Goal: Task Accomplishment & Management: Use online tool/utility

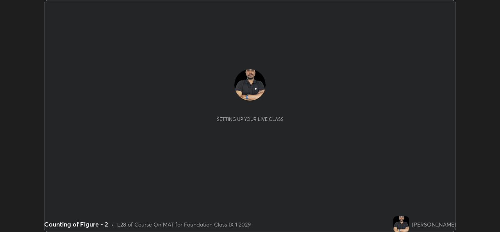
scroll to position [232, 499]
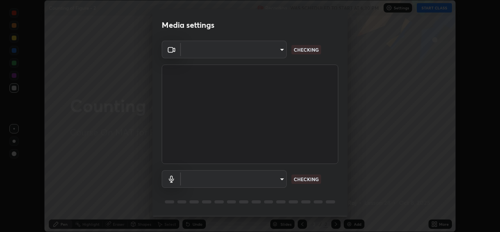
type input "01ba4e230c86726ed3cc2c83bf33541f2a1f81fc79d1918fb88ff4b5df00a70d"
type input "default"
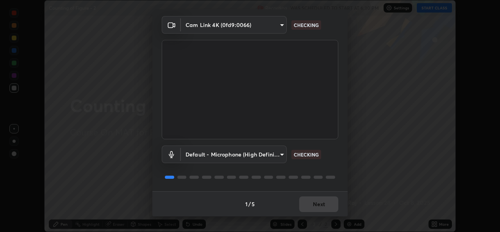
click at [326, 213] on div "1 / 5 Next" at bounding box center [249, 203] width 195 height 25
click at [325, 207] on div "1 / 5 Next" at bounding box center [249, 203] width 195 height 25
click at [322, 201] on div "1 / 5 Next" at bounding box center [249, 203] width 195 height 25
click at [323, 198] on div "1 / 5 Next" at bounding box center [249, 203] width 195 height 25
click at [321, 202] on div "1 / 5 Next" at bounding box center [249, 203] width 195 height 25
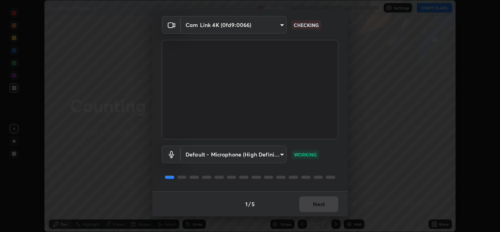
click at [321, 202] on div "1 / 5 Next" at bounding box center [249, 203] width 195 height 25
click at [320, 205] on div "1 / 5 Next" at bounding box center [249, 203] width 195 height 25
click at [319, 206] on div "1 / 5 Next" at bounding box center [249, 203] width 195 height 25
click at [314, 209] on button "Next" at bounding box center [318, 204] width 39 height 16
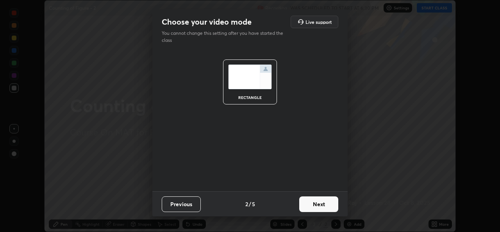
scroll to position [0, 0]
click at [315, 206] on button "Next" at bounding box center [318, 204] width 39 height 16
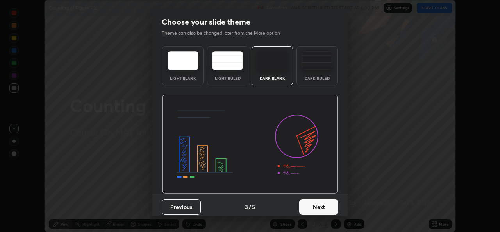
click at [315, 208] on button "Next" at bounding box center [318, 207] width 39 height 16
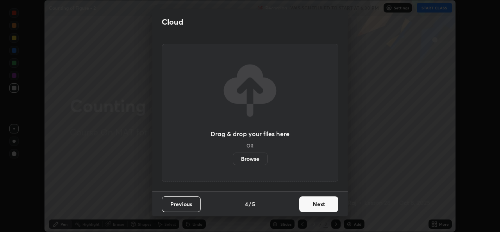
click at [315, 208] on button "Next" at bounding box center [318, 204] width 39 height 16
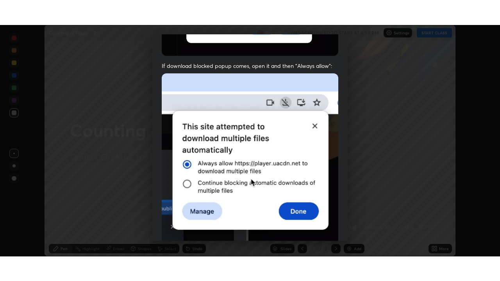
scroll to position [184, 0]
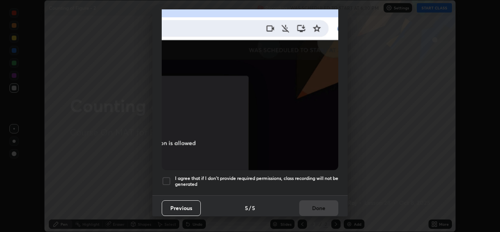
click at [292, 166] on img at bounding box center [250, 84] width 176 height 171
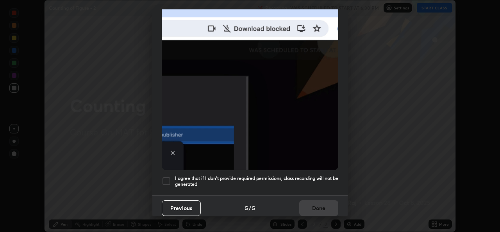
click at [313, 201] on div "Previous 5 / 5 Done" at bounding box center [249, 207] width 195 height 25
click at [310, 175] on h5 "I agree that if I don't provide required permissions, class recording will not …" at bounding box center [256, 181] width 163 height 12
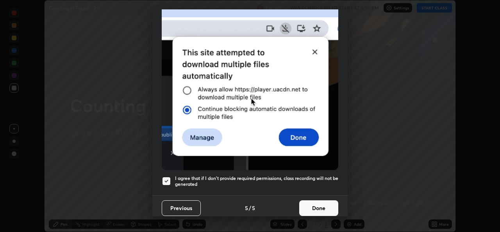
click at [318, 203] on button "Done" at bounding box center [318, 208] width 39 height 16
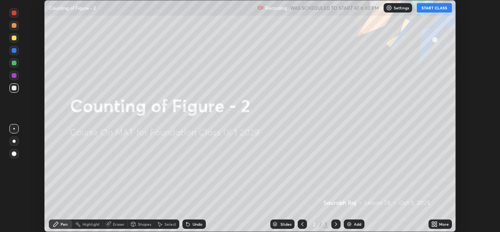
click at [436, 220] on div "More" at bounding box center [439, 223] width 23 height 9
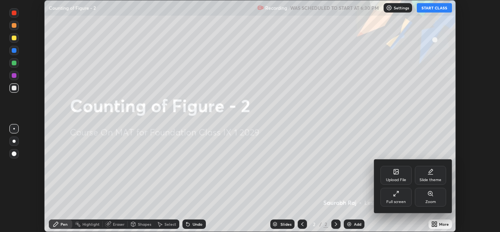
click at [393, 202] on div "Full screen" at bounding box center [396, 202] width 20 height 4
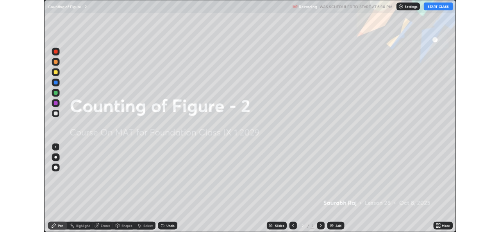
scroll to position [281, 500]
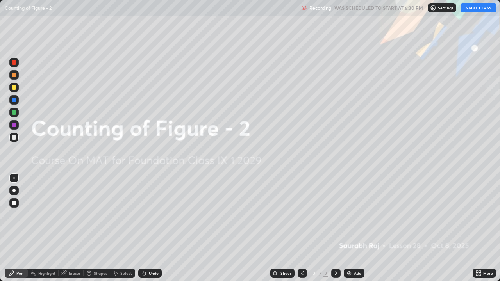
click at [476, 9] on button "START CLASS" at bounding box center [478, 7] width 35 height 9
click at [354, 231] on div "Add" at bounding box center [354, 273] width 21 height 9
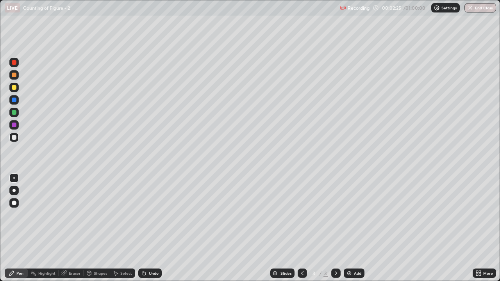
click at [10, 87] on div at bounding box center [13, 87] width 9 height 9
click at [157, 231] on div "Undo" at bounding box center [154, 273] width 10 height 4
click at [154, 231] on div "Undo" at bounding box center [149, 273] width 23 height 9
click at [143, 231] on div "Undo" at bounding box center [149, 273] width 23 height 9
click at [98, 231] on div "Shapes" at bounding box center [100, 273] width 13 height 4
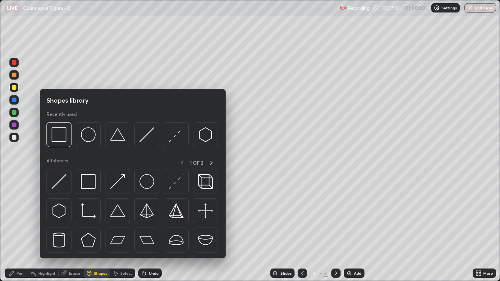
click at [88, 185] on img at bounding box center [88, 181] width 15 height 15
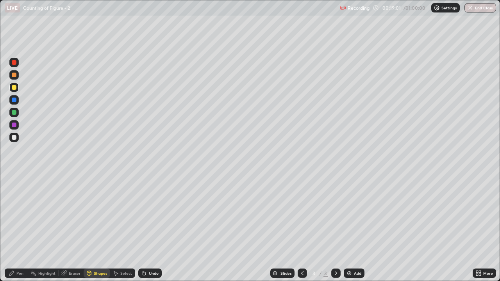
click at [18, 139] on div at bounding box center [13, 137] width 9 height 9
click at [150, 231] on div "Undo" at bounding box center [149, 273] width 23 height 9
click at [150, 231] on div "Undo" at bounding box center [154, 273] width 10 height 4
click at [148, 231] on div "Undo" at bounding box center [149, 273] width 23 height 9
click at [103, 231] on div "Shapes" at bounding box center [100, 273] width 13 height 4
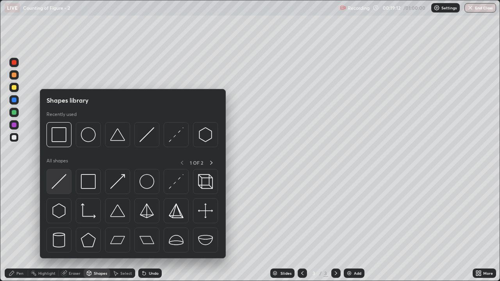
click at [64, 188] on img at bounding box center [59, 181] width 15 height 15
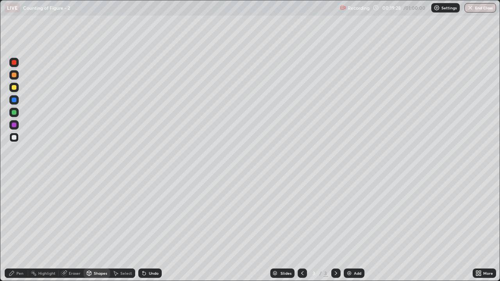
click at [125, 231] on div "Select" at bounding box center [126, 273] width 12 height 4
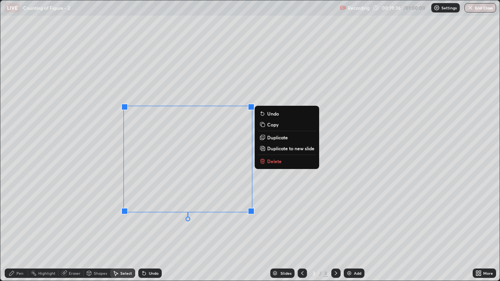
click at [210, 231] on div "0 ° Undo Copy Duplicate Duplicate to new slide Delete" at bounding box center [249, 140] width 499 height 280
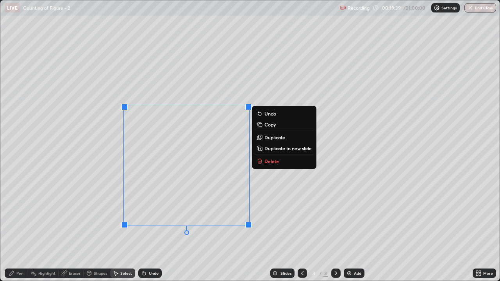
click at [236, 231] on div "0 ° Undo Copy Duplicate Duplicate to new slide Delete" at bounding box center [249, 140] width 499 height 280
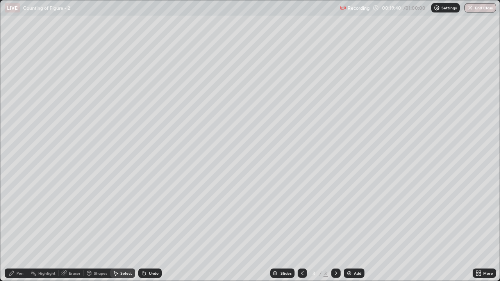
click at [18, 231] on div "Pen" at bounding box center [19, 273] width 7 height 4
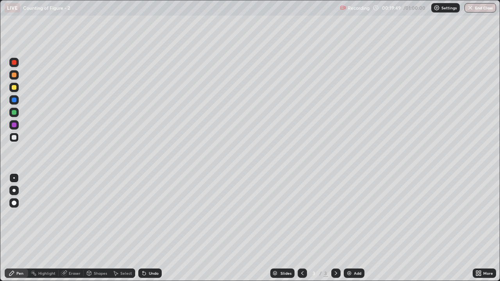
click at [14, 113] on div at bounding box center [14, 112] width 5 height 5
click at [154, 231] on div "Undo" at bounding box center [154, 273] width 10 height 4
click at [151, 231] on div "Undo" at bounding box center [154, 273] width 10 height 4
click at [150, 231] on div "Undo" at bounding box center [149, 273] width 23 height 9
click at [149, 231] on div "Undo" at bounding box center [154, 273] width 10 height 4
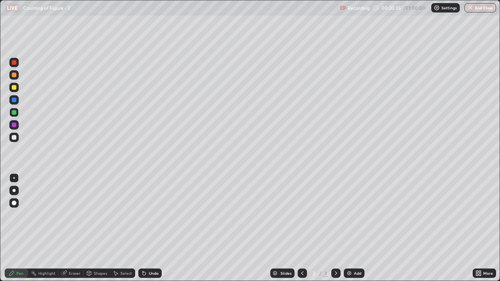
click at [149, 231] on div "Undo" at bounding box center [154, 273] width 10 height 4
click at [146, 231] on div "Undo" at bounding box center [149, 273] width 23 height 9
click at [143, 231] on icon at bounding box center [144, 273] width 3 height 3
click at [143, 231] on icon at bounding box center [143, 271] width 1 height 1
click at [157, 231] on div "Undo" at bounding box center [154, 273] width 10 height 4
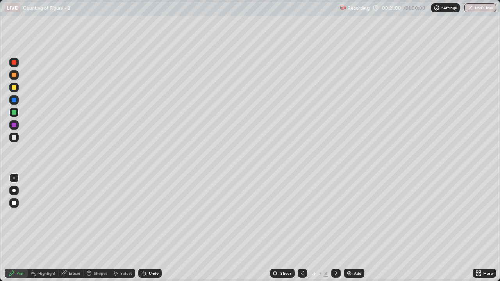
click at [151, 231] on div "Undo" at bounding box center [154, 273] width 10 height 4
click at [153, 231] on div "Undo" at bounding box center [149, 273] width 23 height 9
click at [156, 231] on div "Undo" at bounding box center [154, 273] width 10 height 4
click at [152, 231] on div "Undo" at bounding box center [149, 273] width 23 height 9
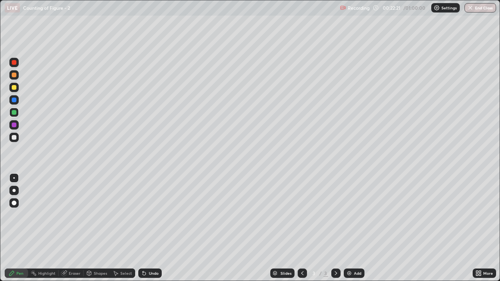
click at [155, 231] on div "Undo" at bounding box center [154, 273] width 10 height 4
click at [158, 231] on div "Undo" at bounding box center [149, 273] width 23 height 9
click at [159, 231] on div "Undo" at bounding box center [149, 273] width 23 height 9
click at [156, 231] on div "Undo" at bounding box center [149, 273] width 23 height 9
click at [150, 231] on div "Undo" at bounding box center [149, 273] width 23 height 9
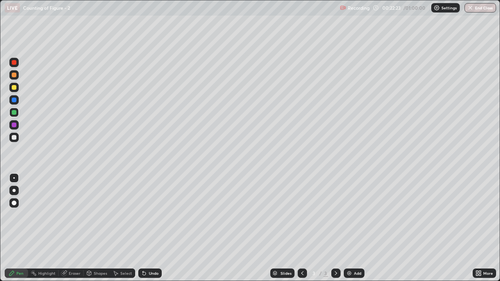
click at [151, 231] on div "Undo" at bounding box center [154, 273] width 10 height 4
click at [150, 231] on div "Undo" at bounding box center [149, 273] width 23 height 9
click at [155, 231] on div "Undo" at bounding box center [149, 273] width 23 height 9
click at [149, 231] on div "Undo" at bounding box center [154, 273] width 10 height 4
click at [155, 231] on div "Undo" at bounding box center [154, 273] width 10 height 4
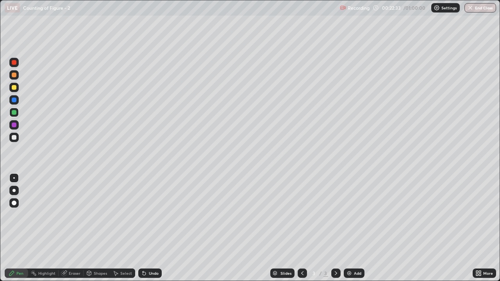
click at [156, 231] on div "Undo" at bounding box center [149, 273] width 23 height 9
click at [153, 231] on div "Undo" at bounding box center [149, 273] width 23 height 9
click at [153, 231] on div "Undo" at bounding box center [154, 273] width 10 height 4
click at [350, 231] on img at bounding box center [349, 273] width 6 height 6
click at [98, 231] on div "Shapes" at bounding box center [100, 273] width 13 height 4
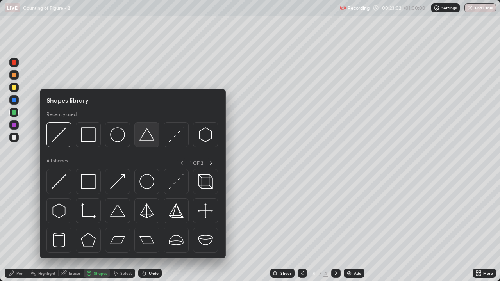
click at [146, 139] on img at bounding box center [146, 134] width 15 height 15
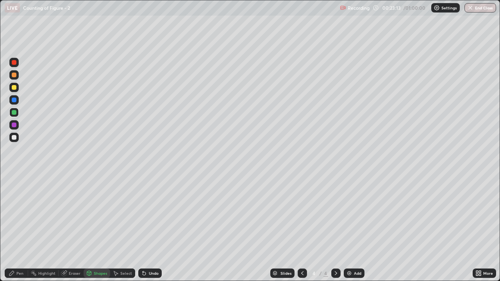
click at [132, 231] on div "Select" at bounding box center [122, 273] width 25 height 9
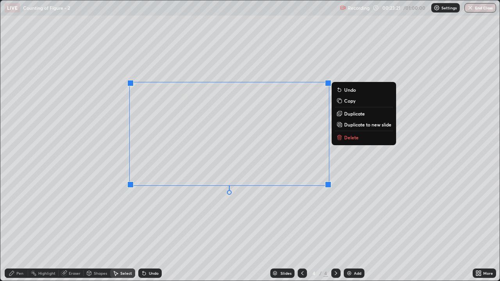
click at [183, 231] on div "0 ° Undo Copy Duplicate Duplicate to new slide Delete" at bounding box center [249, 140] width 499 height 280
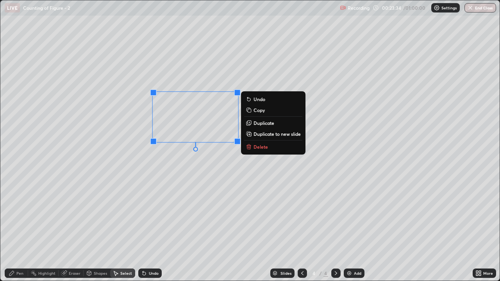
click at [228, 202] on div "180 ° Undo Copy Duplicate Duplicate to new slide Delete" at bounding box center [249, 140] width 499 height 280
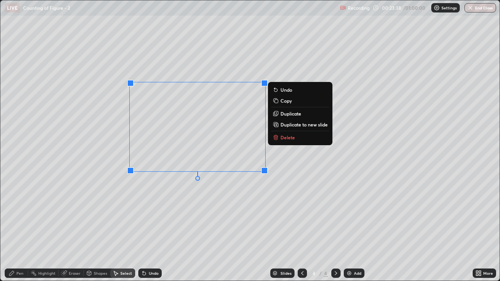
click at [116, 231] on div "0 ° Undo Copy Duplicate Duplicate to new slide Delete" at bounding box center [249, 140] width 499 height 280
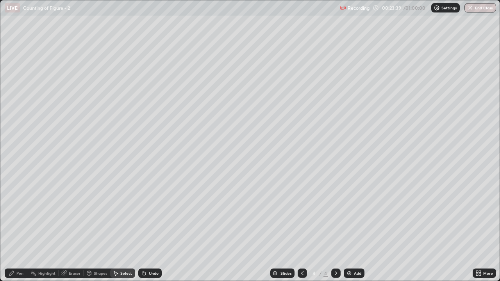
click at [88, 231] on icon at bounding box center [89, 272] width 4 height 1
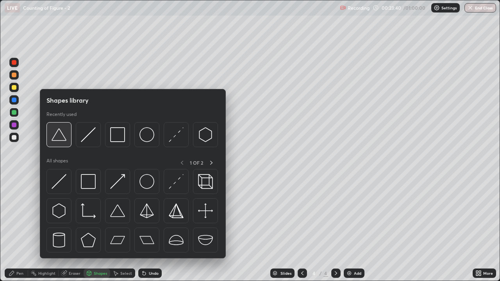
click at [62, 141] on img at bounding box center [59, 134] width 15 height 15
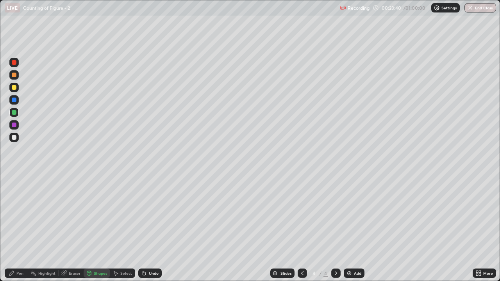
click at [16, 139] on div at bounding box center [14, 137] width 5 height 5
click at [155, 231] on div "Undo" at bounding box center [154, 273] width 10 height 4
click at [150, 231] on div "Undo" at bounding box center [149, 273] width 23 height 9
click at [150, 231] on div "Undo" at bounding box center [148, 273] width 27 height 16
click at [152, 231] on div "Undo" at bounding box center [149, 273] width 23 height 9
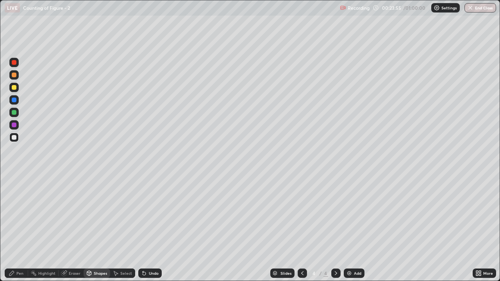
click at [122, 231] on div "Select" at bounding box center [126, 273] width 12 height 4
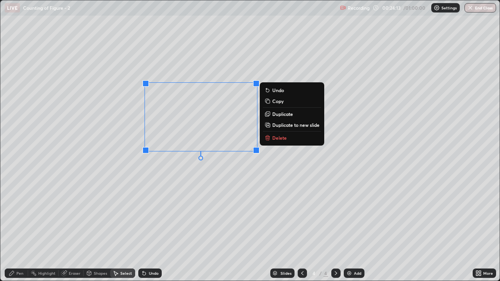
click at [156, 216] on div "0 ° Undo Copy Duplicate Duplicate to new slide Delete" at bounding box center [249, 140] width 499 height 280
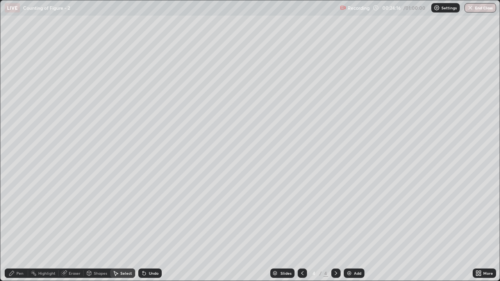
click at [97, 231] on div "Shapes" at bounding box center [100, 273] width 13 height 4
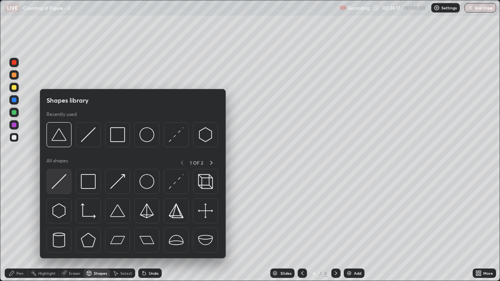
click at [66, 184] on img at bounding box center [59, 181] width 15 height 15
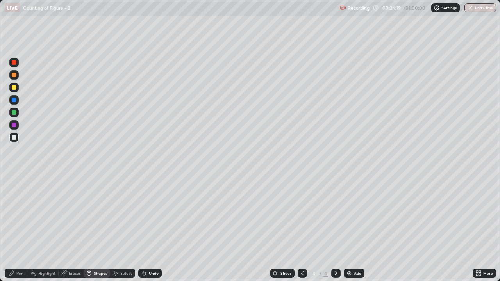
click at [155, 231] on div "Undo" at bounding box center [149, 273] width 23 height 9
click at [126, 231] on div "Select" at bounding box center [126, 273] width 12 height 4
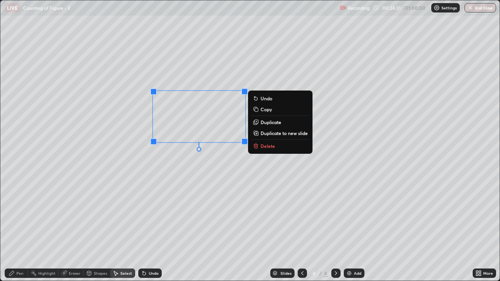
click at [157, 205] on div "180 ° Undo Copy Duplicate Duplicate to new slide Delete" at bounding box center [249, 140] width 499 height 280
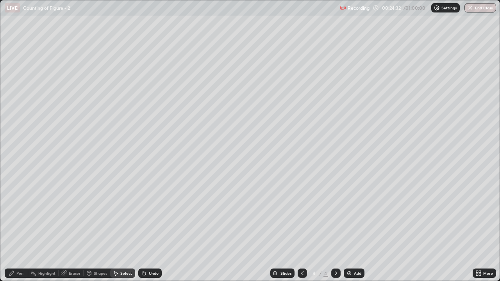
click at [9, 231] on icon at bounding box center [12, 273] width 6 height 6
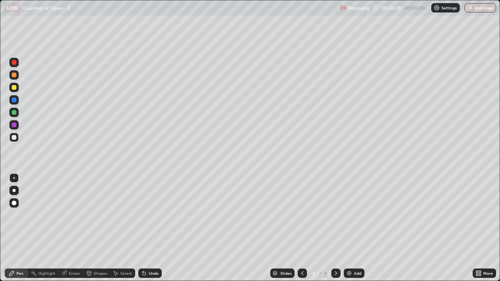
click at [14, 138] on div at bounding box center [14, 137] width 5 height 5
click at [17, 89] on div at bounding box center [13, 87] width 9 height 9
click at [126, 231] on div "Select" at bounding box center [122, 273] width 25 height 9
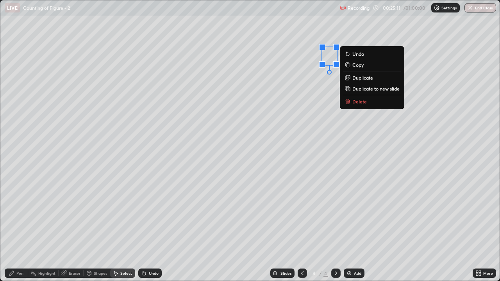
click at [360, 103] on p "Delete" at bounding box center [359, 101] width 14 height 6
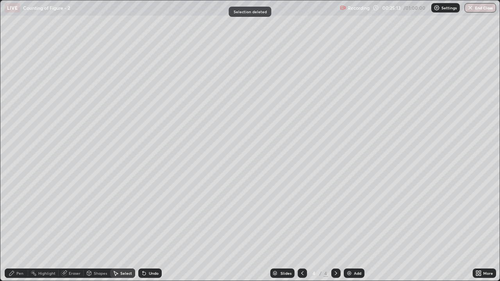
click at [15, 231] on div "Pen" at bounding box center [16, 273] width 23 height 9
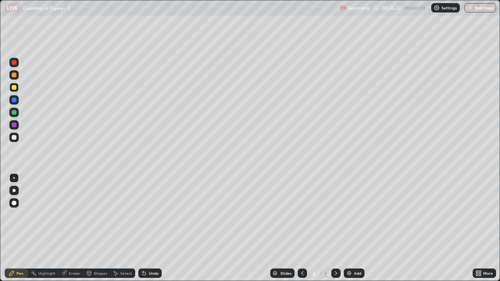
click at [153, 231] on div "Undo" at bounding box center [154, 273] width 10 height 4
click at [153, 231] on div "Undo" at bounding box center [149, 273] width 23 height 9
click at [156, 231] on div "Undo" at bounding box center [149, 273] width 23 height 9
click at [159, 231] on div "Undo" at bounding box center [149, 273] width 23 height 9
click at [123, 231] on div "Select" at bounding box center [126, 273] width 12 height 4
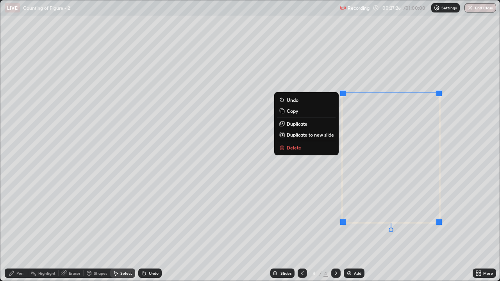
click at [315, 144] on button "Delete" at bounding box center [306, 147] width 58 height 9
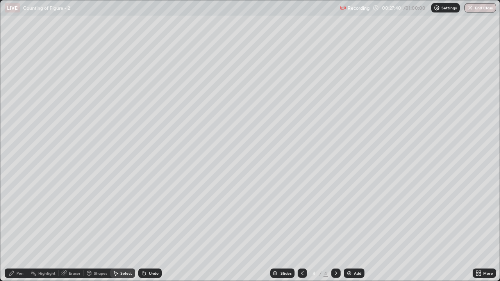
click at [16, 231] on div "Pen" at bounding box center [19, 273] width 7 height 4
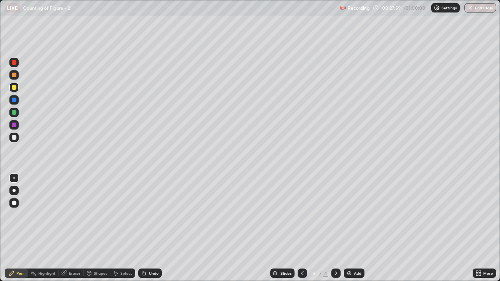
click at [155, 231] on div "Undo" at bounding box center [154, 273] width 10 height 4
click at [130, 231] on div "Select" at bounding box center [126, 273] width 12 height 4
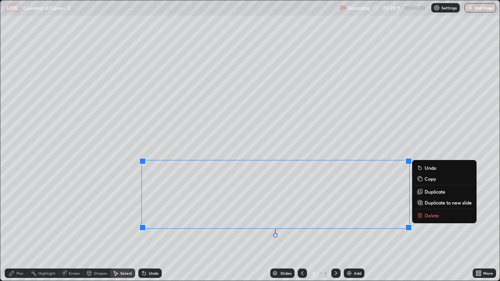
click at [425, 217] on p "Delete" at bounding box center [431, 215] width 14 height 6
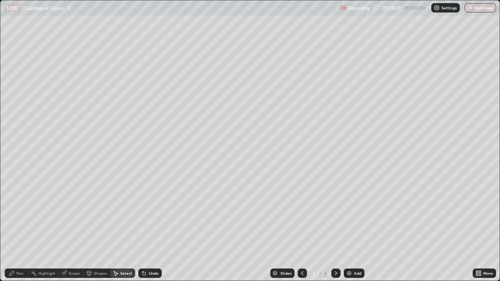
click at [357, 231] on div "Add" at bounding box center [354, 273] width 21 height 9
click at [75, 231] on div "Eraser" at bounding box center [75, 273] width 12 height 4
click at [98, 231] on div "Shapes" at bounding box center [100, 273] width 13 height 4
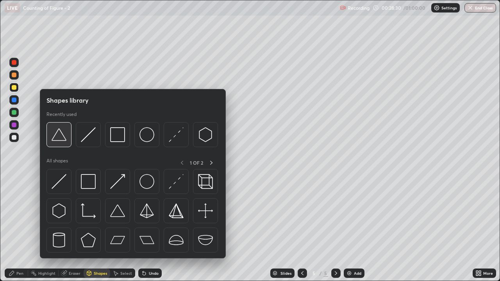
click at [62, 141] on img at bounding box center [59, 134] width 15 height 15
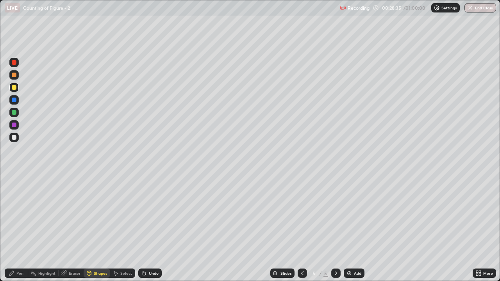
click at [96, 231] on div "Shapes" at bounding box center [100, 273] width 13 height 4
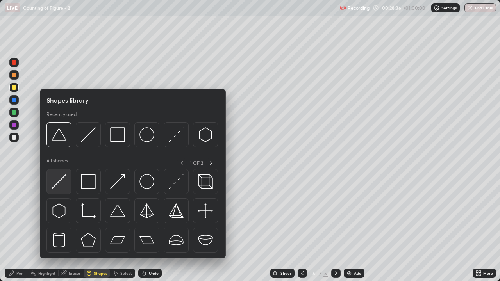
click at [64, 185] on img at bounding box center [59, 181] width 15 height 15
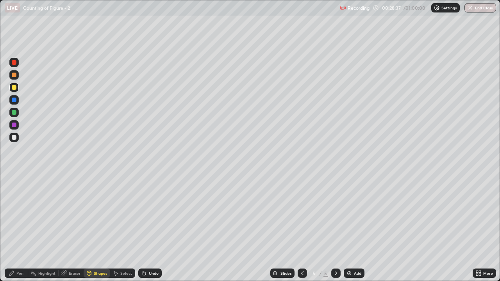
click at [18, 115] on div at bounding box center [13, 112] width 9 height 9
click at [155, 231] on div "Undo" at bounding box center [154, 273] width 10 height 4
click at [150, 231] on div "Undo" at bounding box center [154, 273] width 10 height 4
click at [17, 140] on div at bounding box center [13, 137] width 9 height 9
click at [125, 231] on div "Select" at bounding box center [126, 273] width 12 height 4
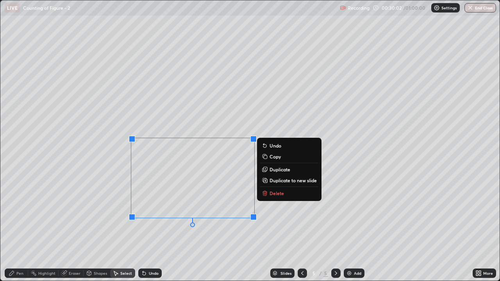
click at [149, 231] on div "Undo" at bounding box center [154, 273] width 10 height 4
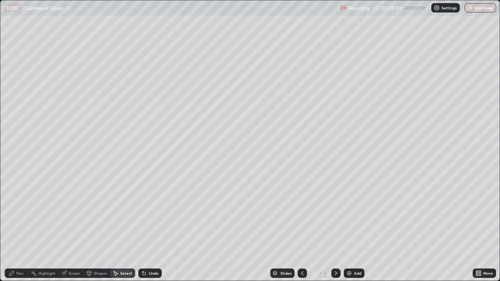
click at [146, 231] on div "Undo" at bounding box center [149, 273] width 23 height 9
click at [69, 231] on div "Eraser" at bounding box center [75, 273] width 12 height 4
click at [16, 231] on icon at bounding box center [14, 247] width 6 height 7
click at [153, 231] on div "Undo" at bounding box center [154, 273] width 10 height 4
click at [157, 231] on div "Undo" at bounding box center [154, 273] width 10 height 4
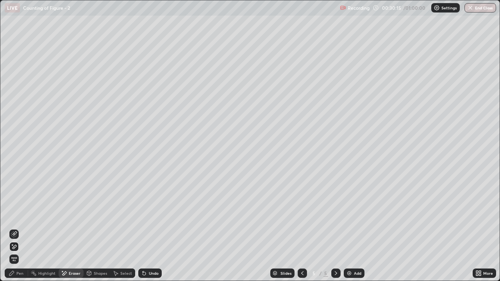
click at [153, 231] on div "Undo" at bounding box center [154, 273] width 10 height 4
click at [147, 231] on div "Undo" at bounding box center [148, 273] width 27 height 16
click at [15, 231] on div "Pen" at bounding box center [16, 273] width 23 height 9
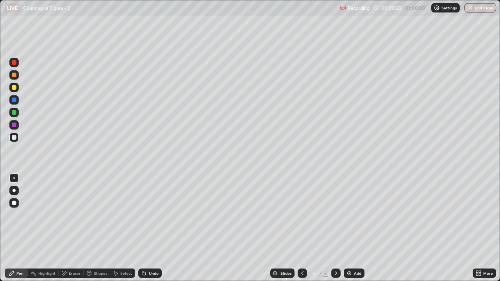
click at [12, 126] on div at bounding box center [14, 125] width 5 height 5
click at [152, 231] on div "Undo" at bounding box center [149, 273] width 23 height 9
click at [155, 231] on div "Undo" at bounding box center [149, 273] width 23 height 9
click at [159, 231] on div "Undo" at bounding box center [149, 273] width 23 height 9
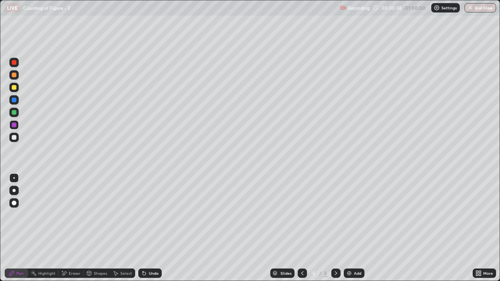
click at [158, 231] on div "Undo" at bounding box center [149, 273] width 23 height 9
click at [159, 231] on div "Undo" at bounding box center [149, 273] width 23 height 9
click at [156, 231] on div "Undo" at bounding box center [154, 273] width 10 height 4
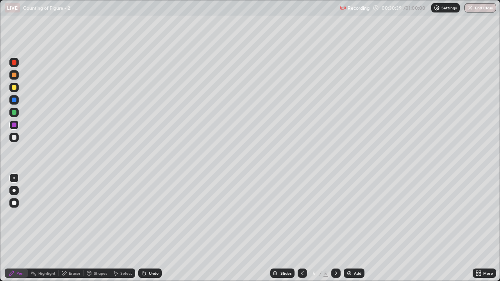
click at [153, 231] on div "Undo" at bounding box center [154, 273] width 10 height 4
click at [151, 231] on div "Undo" at bounding box center [154, 273] width 10 height 4
click at [74, 231] on div "Eraser" at bounding box center [75, 273] width 12 height 4
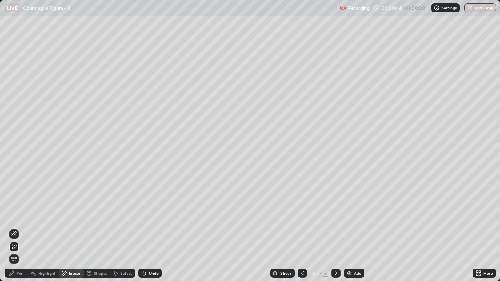
click at [151, 231] on div "Undo" at bounding box center [149, 273] width 23 height 9
click at [20, 231] on div "Pen" at bounding box center [19, 273] width 7 height 4
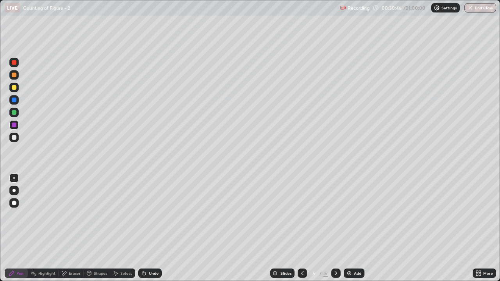
click at [71, 231] on div "Eraser" at bounding box center [75, 273] width 12 height 4
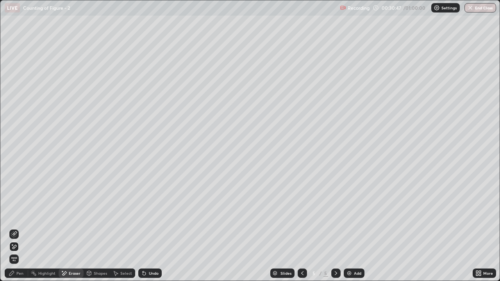
click at [16, 231] on icon at bounding box center [13, 234] width 5 height 5
click at [151, 231] on div "Undo" at bounding box center [154, 273] width 10 height 4
click at [157, 231] on div "Undo" at bounding box center [149, 273] width 23 height 9
click at [157, 231] on div "Undo" at bounding box center [148, 273] width 27 height 16
click at [157, 231] on div "Undo" at bounding box center [149, 273] width 23 height 9
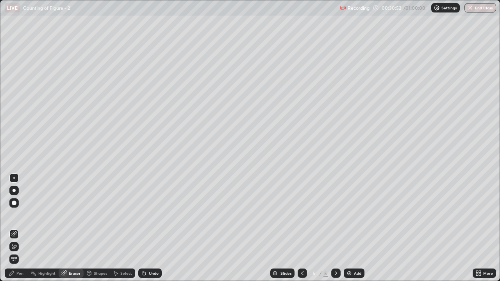
click at [157, 231] on div "Undo" at bounding box center [149, 273] width 23 height 9
click at [156, 231] on div "Undo" at bounding box center [154, 273] width 10 height 4
click at [73, 231] on div "Eraser" at bounding box center [75, 273] width 12 height 4
click at [21, 231] on div "Pen" at bounding box center [19, 273] width 7 height 4
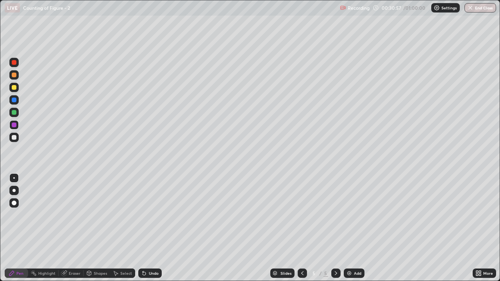
click at [102, 231] on div "Shapes" at bounding box center [100, 273] width 13 height 4
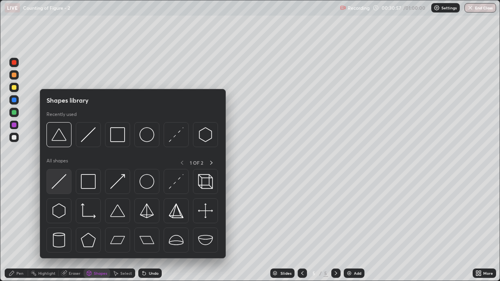
click at [65, 187] on img at bounding box center [59, 181] width 15 height 15
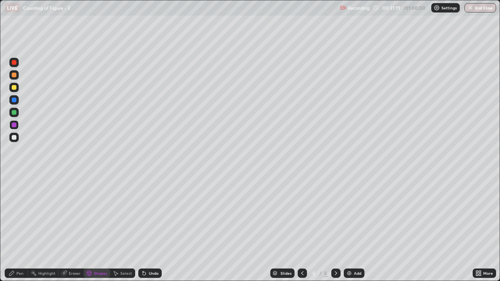
click at [158, 231] on div "Undo" at bounding box center [149, 273] width 23 height 9
click at [159, 231] on div "Undo" at bounding box center [149, 273] width 23 height 9
click at [80, 231] on div "Eraser" at bounding box center [75, 273] width 12 height 4
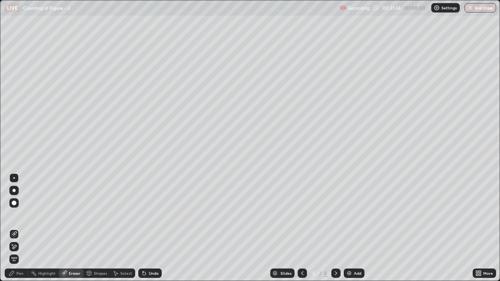
click at [15, 231] on div "Pen" at bounding box center [16, 273] width 23 height 9
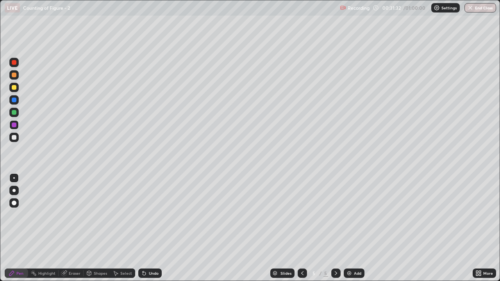
click at [153, 231] on div "Undo" at bounding box center [154, 273] width 10 height 4
click at [160, 231] on div "Undo" at bounding box center [149, 273] width 23 height 9
click at [125, 231] on div "Select" at bounding box center [126, 273] width 12 height 4
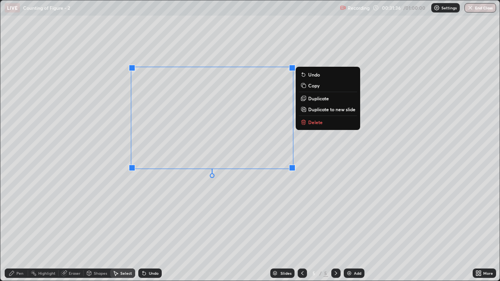
click at [314, 124] on p "Delete" at bounding box center [315, 122] width 14 height 6
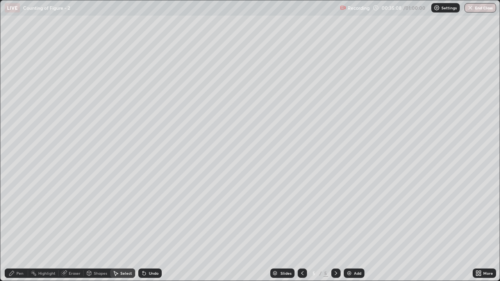
click at [96, 231] on div "Shapes" at bounding box center [100, 273] width 13 height 4
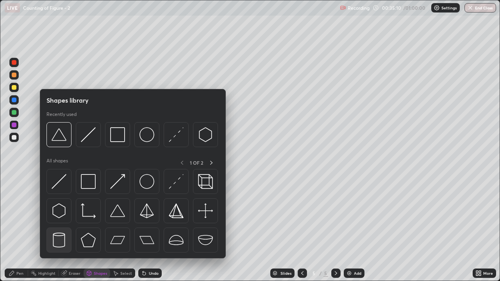
click at [61, 231] on img at bounding box center [59, 240] width 15 height 15
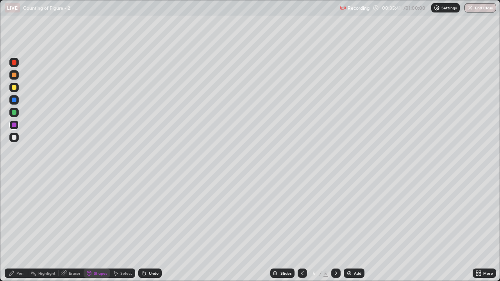
click at [120, 231] on div "Select" at bounding box center [122, 273] width 25 height 9
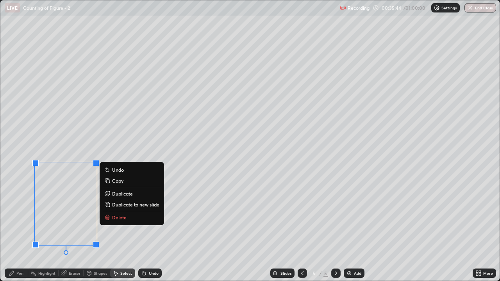
click at [111, 217] on button "Delete" at bounding box center [132, 217] width 58 height 9
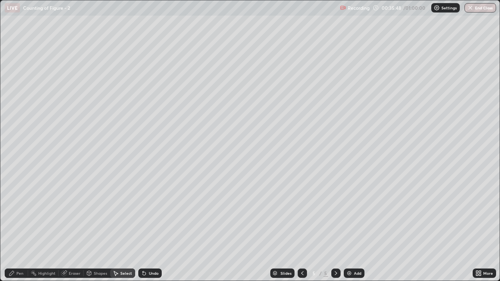
click at [48, 231] on div "Highlight" at bounding box center [46, 273] width 17 height 4
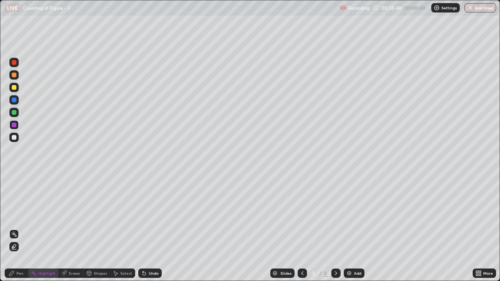
click at [98, 231] on div "Shapes" at bounding box center [100, 273] width 13 height 4
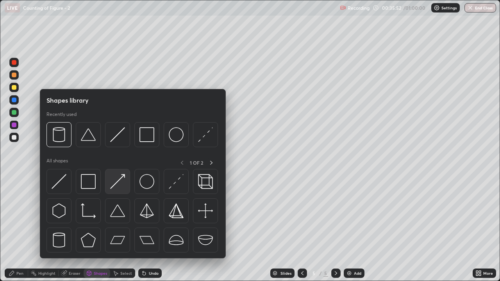
click at [116, 185] on img at bounding box center [117, 181] width 15 height 15
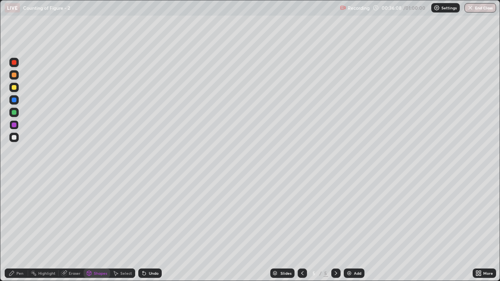
click at [120, 231] on div "Select" at bounding box center [126, 273] width 12 height 4
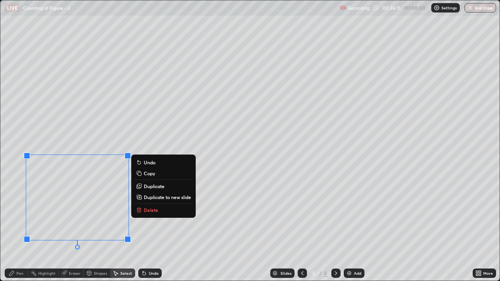
click at [157, 209] on p "Delete" at bounding box center [151, 210] width 14 height 6
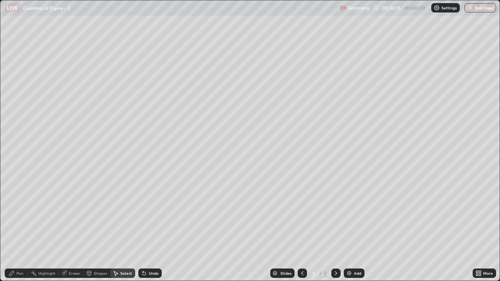
click at [17, 231] on div "Pen" at bounding box center [16, 273] width 23 height 9
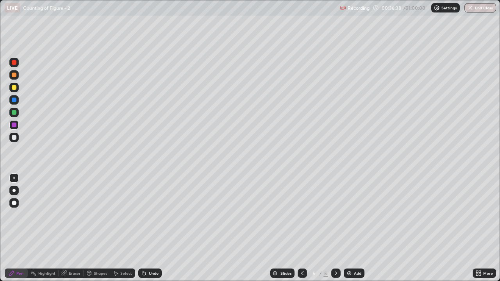
click at [74, 231] on div "Eraser" at bounding box center [75, 273] width 12 height 4
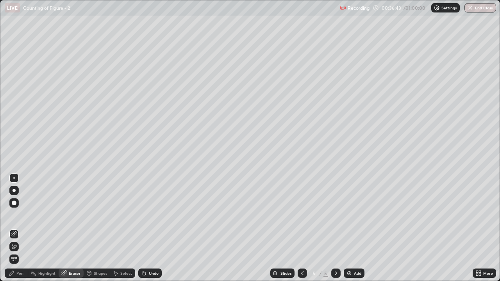
click at [20, 231] on div "Pen" at bounding box center [16, 273] width 23 height 9
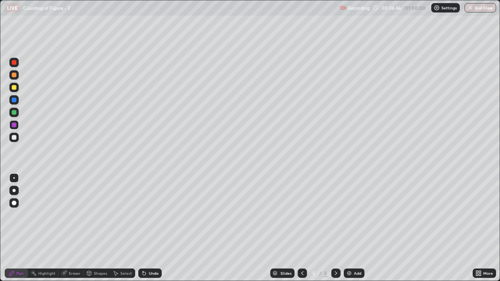
click at [94, 231] on div "Shapes" at bounding box center [100, 273] width 13 height 4
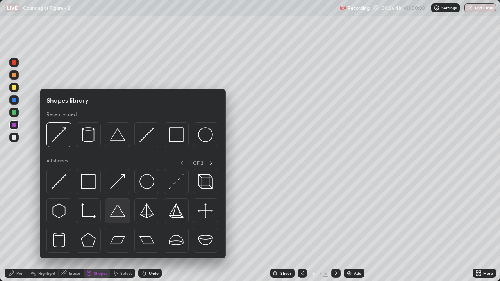
click at [122, 213] on img at bounding box center [117, 210] width 15 height 15
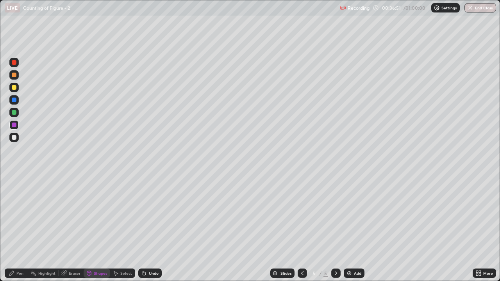
click at [16, 231] on div "Pen" at bounding box center [16, 273] width 23 height 9
click at [70, 231] on div "Eraser" at bounding box center [75, 273] width 12 height 4
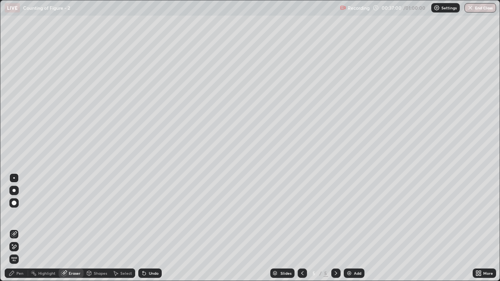
click at [12, 231] on span "Erase all" at bounding box center [14, 259] width 9 height 5
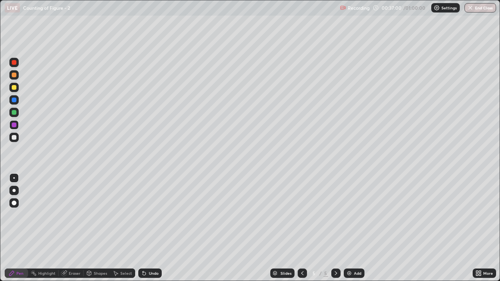
click at [18, 231] on div "Pen" at bounding box center [16, 273] width 23 height 9
click at [72, 231] on div "Eraser" at bounding box center [75, 273] width 12 height 4
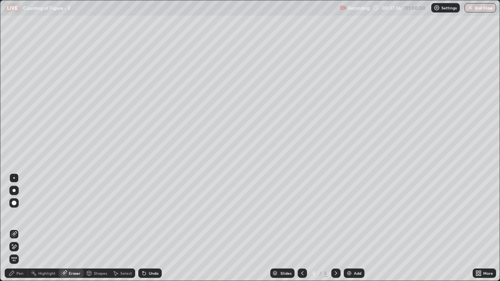
click at [13, 231] on span "Erase all" at bounding box center [14, 259] width 9 height 5
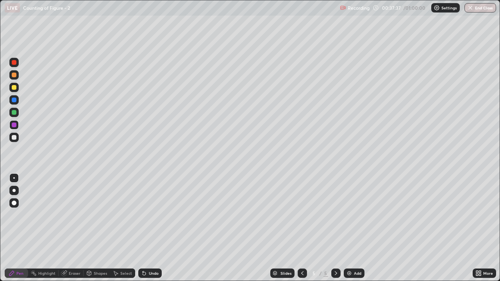
click at [97, 231] on div "Shapes" at bounding box center [100, 273] width 13 height 4
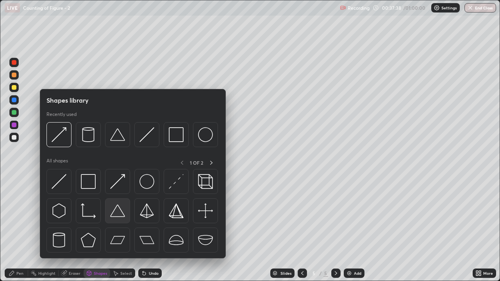
click at [114, 217] on img at bounding box center [117, 210] width 15 height 15
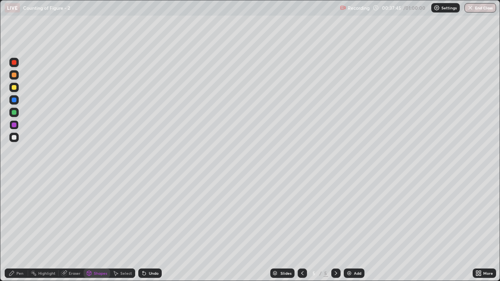
click at [97, 231] on div "Shapes" at bounding box center [100, 273] width 13 height 4
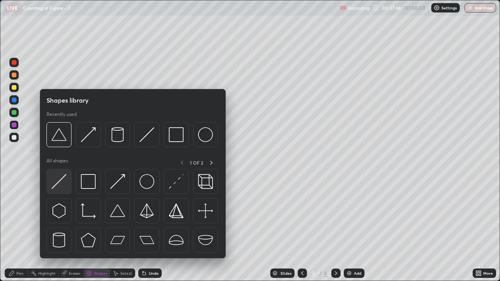
click at [61, 183] on img at bounding box center [59, 181] width 15 height 15
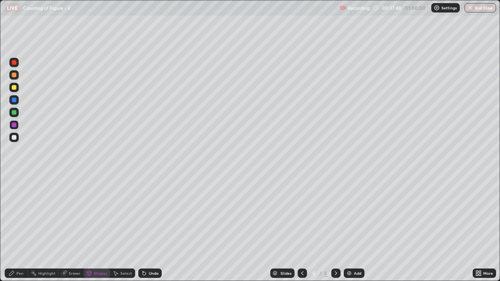
click at [349, 231] on img at bounding box center [349, 273] width 6 height 6
click at [152, 231] on div "Undo" at bounding box center [154, 273] width 10 height 4
click at [151, 231] on div "Undo" at bounding box center [149, 273] width 23 height 9
click at [153, 231] on div "Undo" at bounding box center [154, 273] width 10 height 4
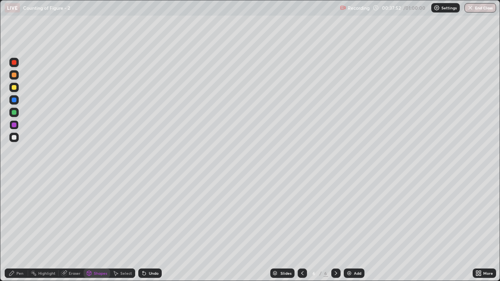
click at [154, 231] on div "Undo" at bounding box center [154, 273] width 10 height 4
click at [153, 231] on div "Undo" at bounding box center [154, 273] width 10 height 4
click at [151, 231] on div "Undo" at bounding box center [154, 273] width 10 height 4
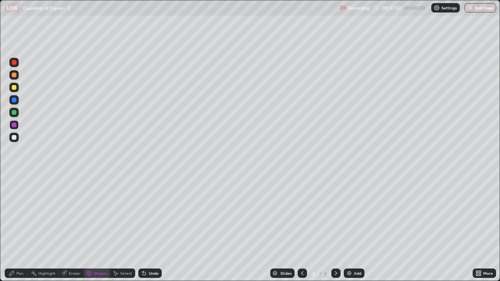
click at [152, 231] on div "Undo" at bounding box center [154, 273] width 10 height 4
click at [302, 231] on icon at bounding box center [302, 273] width 2 height 4
click at [150, 231] on div "Undo" at bounding box center [149, 273] width 23 height 9
click at [151, 231] on div "Undo" at bounding box center [154, 273] width 10 height 4
click at [74, 231] on div "Eraser" at bounding box center [75, 273] width 12 height 4
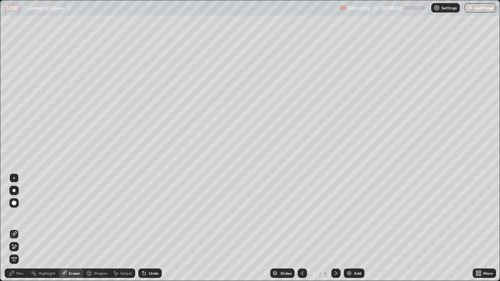
click at [23, 231] on div "Pen" at bounding box center [16, 273] width 23 height 9
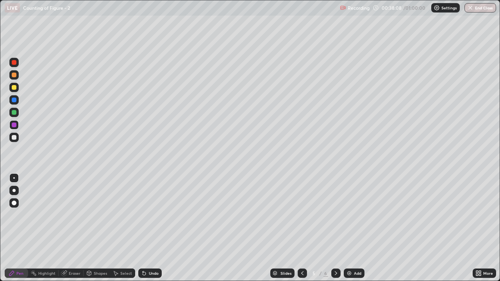
click at [61, 231] on icon at bounding box center [64, 273] width 6 height 6
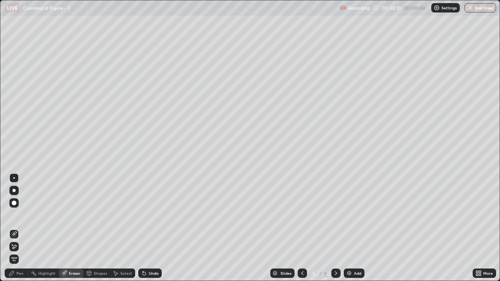
click at [14, 231] on span "Erase all" at bounding box center [14, 259] width 9 height 5
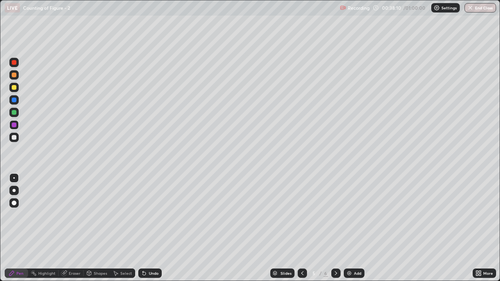
click at [16, 231] on div at bounding box center [14, 219] width 12 height 94
click at [150, 231] on div "Undo" at bounding box center [154, 273] width 10 height 4
click at [149, 231] on div "Undo" at bounding box center [154, 273] width 10 height 4
click at [120, 231] on div "Select" at bounding box center [122, 273] width 25 height 9
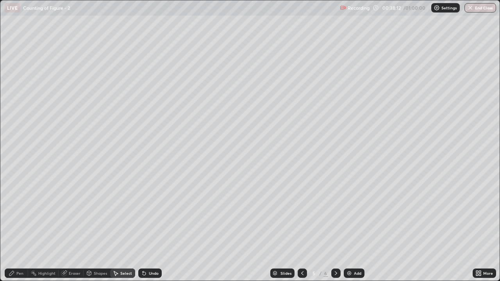
click at [104, 231] on div "Shapes" at bounding box center [100, 273] width 13 height 4
click at [75, 231] on div "Eraser" at bounding box center [75, 273] width 12 height 4
click at [18, 231] on span "Erase all" at bounding box center [14, 259] width 9 height 5
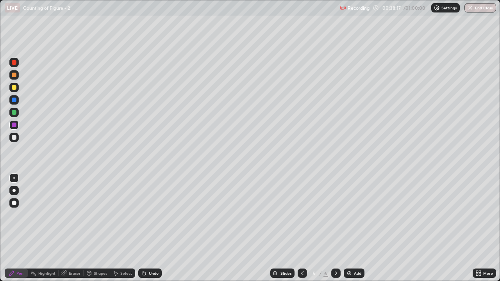
click at [155, 231] on div "Undo" at bounding box center [149, 273] width 23 height 9
click at [96, 231] on div "Shapes" at bounding box center [100, 273] width 13 height 4
click at [358, 231] on div "Add" at bounding box center [354, 273] width 21 height 9
click at [89, 231] on icon at bounding box center [89, 274] width 0 height 3
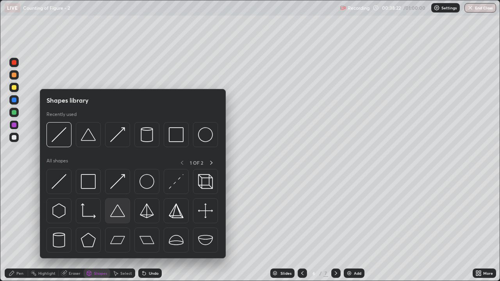
click at [116, 214] on img at bounding box center [117, 210] width 15 height 15
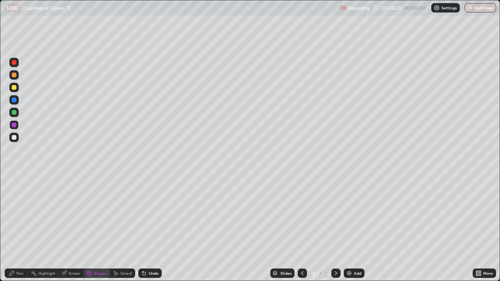
click at [354, 231] on div "Add" at bounding box center [357, 273] width 7 height 4
click at [97, 231] on div "Shapes" at bounding box center [100, 273] width 13 height 4
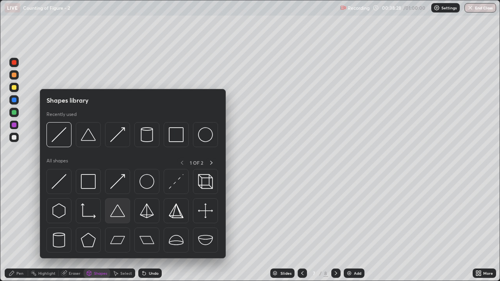
click at [116, 214] on img at bounding box center [117, 210] width 15 height 15
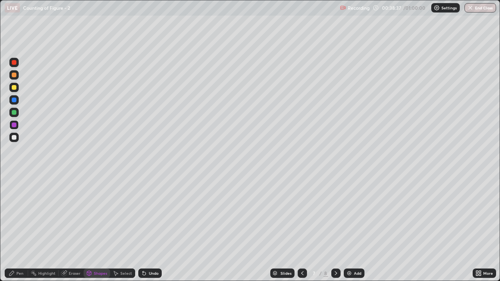
click at [94, 231] on div "Shapes" at bounding box center [100, 273] width 13 height 4
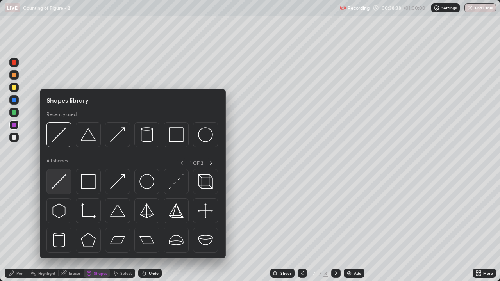
click at [62, 187] on img at bounding box center [59, 181] width 15 height 15
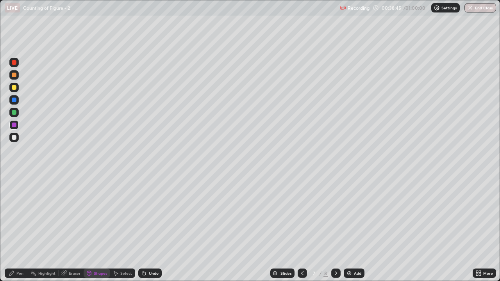
click at [69, 231] on div "Eraser" at bounding box center [75, 273] width 12 height 4
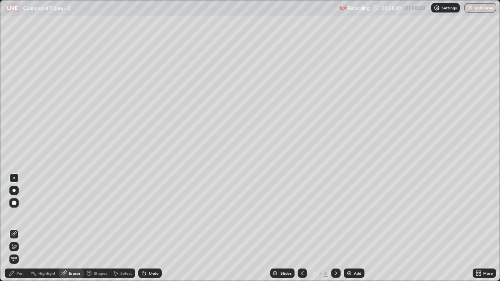
click at [151, 231] on div "Undo" at bounding box center [154, 273] width 10 height 4
click at [150, 231] on div "Undo" at bounding box center [149, 273] width 23 height 9
click at [97, 231] on div "Shapes" at bounding box center [100, 273] width 13 height 4
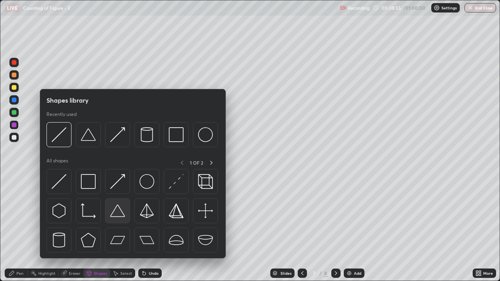
click at [118, 211] on img at bounding box center [117, 210] width 15 height 15
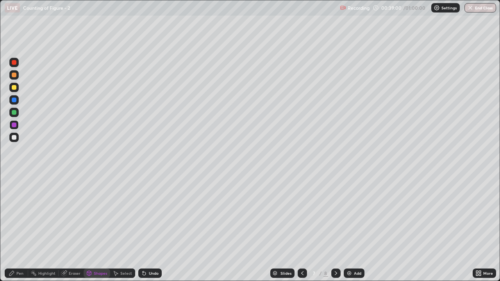
click at [97, 231] on div "Shapes" at bounding box center [100, 273] width 13 height 4
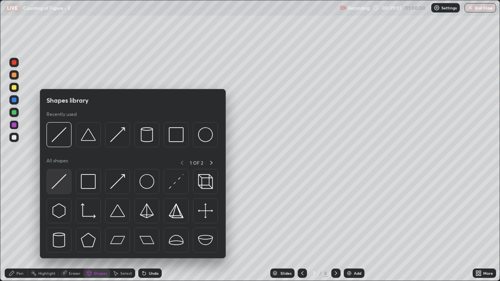
click at [57, 186] on img at bounding box center [59, 181] width 15 height 15
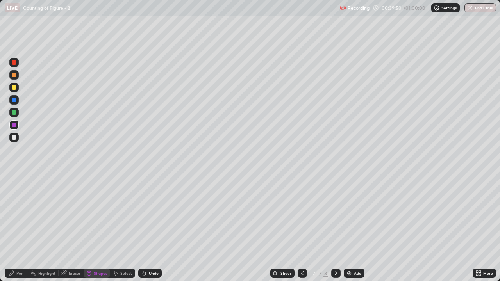
click at [149, 231] on div "Undo" at bounding box center [154, 273] width 10 height 4
click at [148, 231] on div "Undo" at bounding box center [149, 273] width 23 height 9
click at [69, 231] on div "Eraser" at bounding box center [75, 273] width 12 height 4
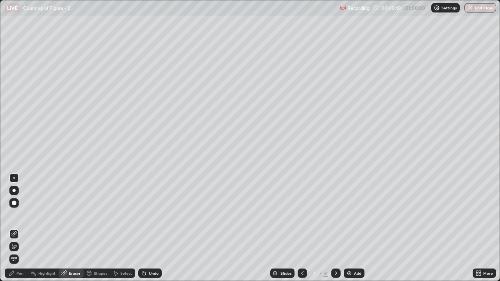
click at [123, 231] on div "Select" at bounding box center [126, 273] width 12 height 4
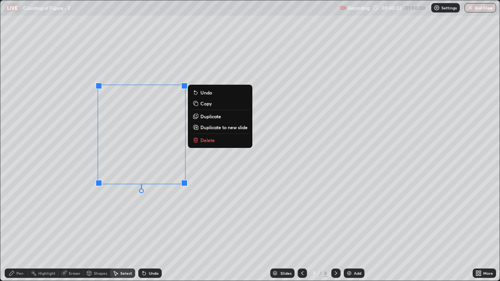
click at [19, 231] on div "Pen" at bounding box center [19, 273] width 7 height 4
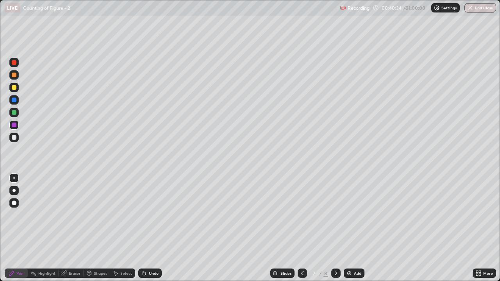
click at [14, 124] on div at bounding box center [14, 125] width 5 height 5
click at [64, 231] on icon at bounding box center [63, 273] width 5 height 5
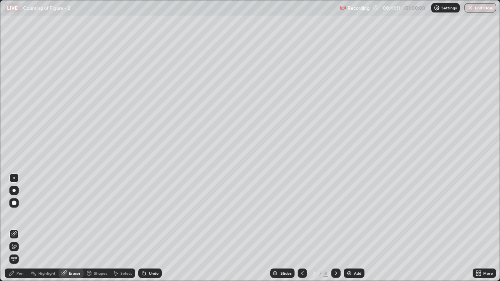
click at [12, 204] on div at bounding box center [14, 203] width 5 height 5
click at [18, 231] on div "Pen" at bounding box center [19, 273] width 7 height 4
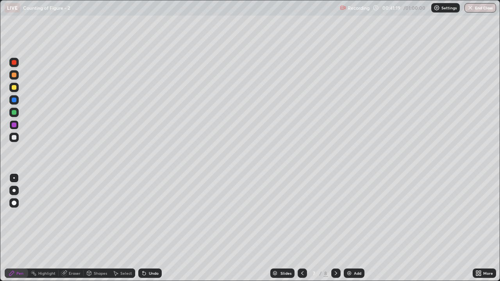
click at [14, 63] on div at bounding box center [14, 62] width 5 height 5
click at [75, 231] on div "Eraser" at bounding box center [75, 273] width 12 height 4
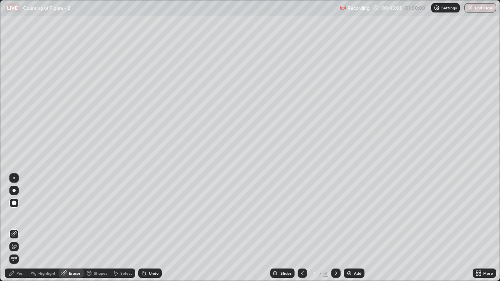
click at [40, 231] on div "Highlight" at bounding box center [46, 273] width 17 height 4
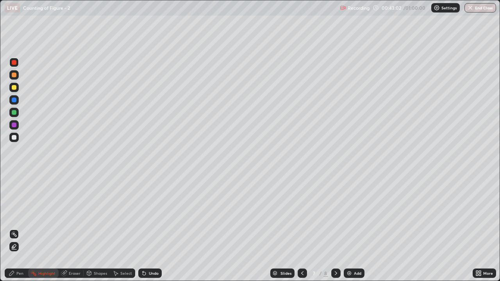
click at [16, 231] on div "Pen" at bounding box center [16, 273] width 23 height 9
click at [482, 9] on button "End Class" at bounding box center [480, 7] width 32 height 9
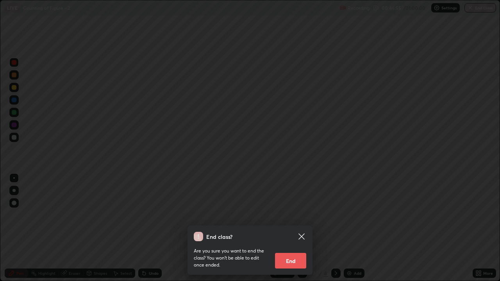
click at [293, 231] on button "End" at bounding box center [290, 261] width 31 height 16
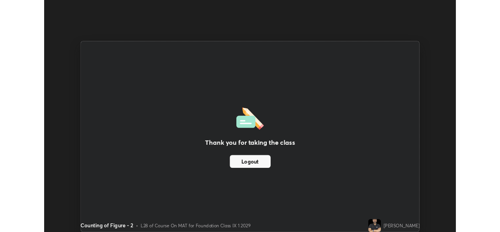
scroll to position [38812, 38544]
